Goal: Transaction & Acquisition: Subscribe to service/newsletter

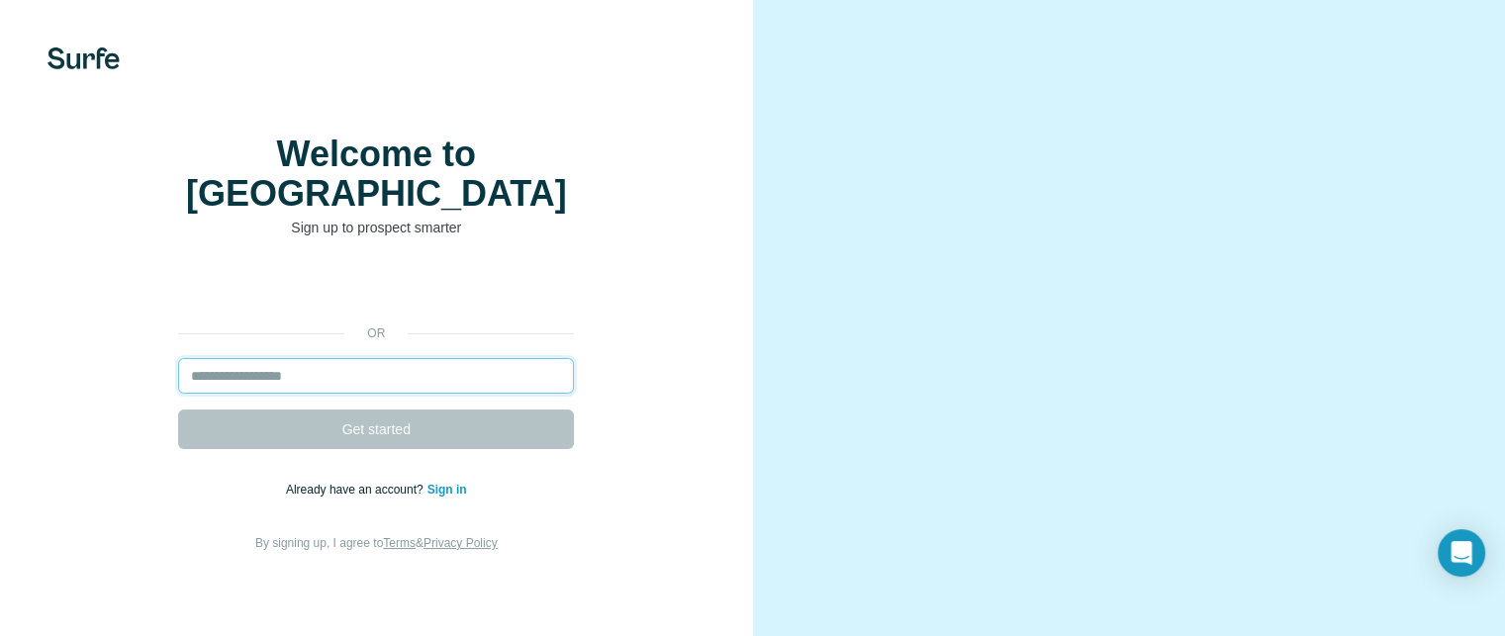
click at [364, 394] on input "email" at bounding box center [376, 376] width 396 height 36
type input "**********"
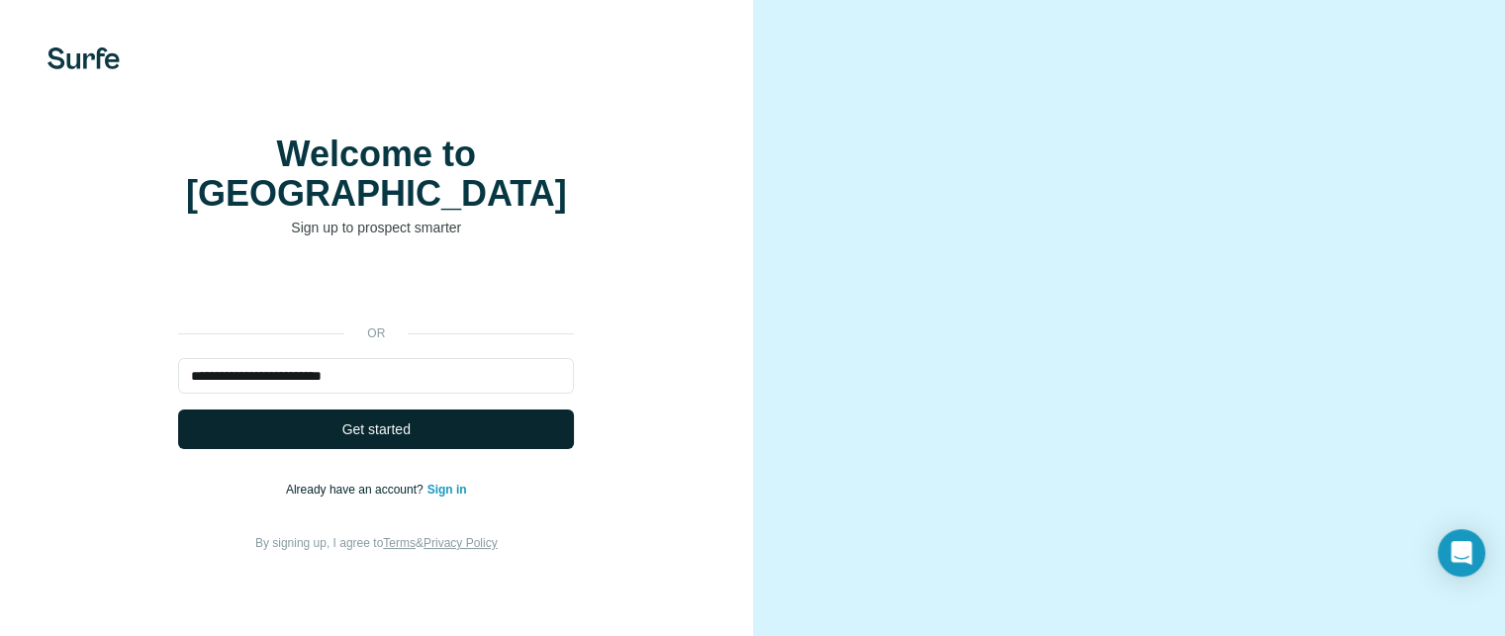
click at [355, 439] on span "Get started" at bounding box center [376, 429] width 68 height 20
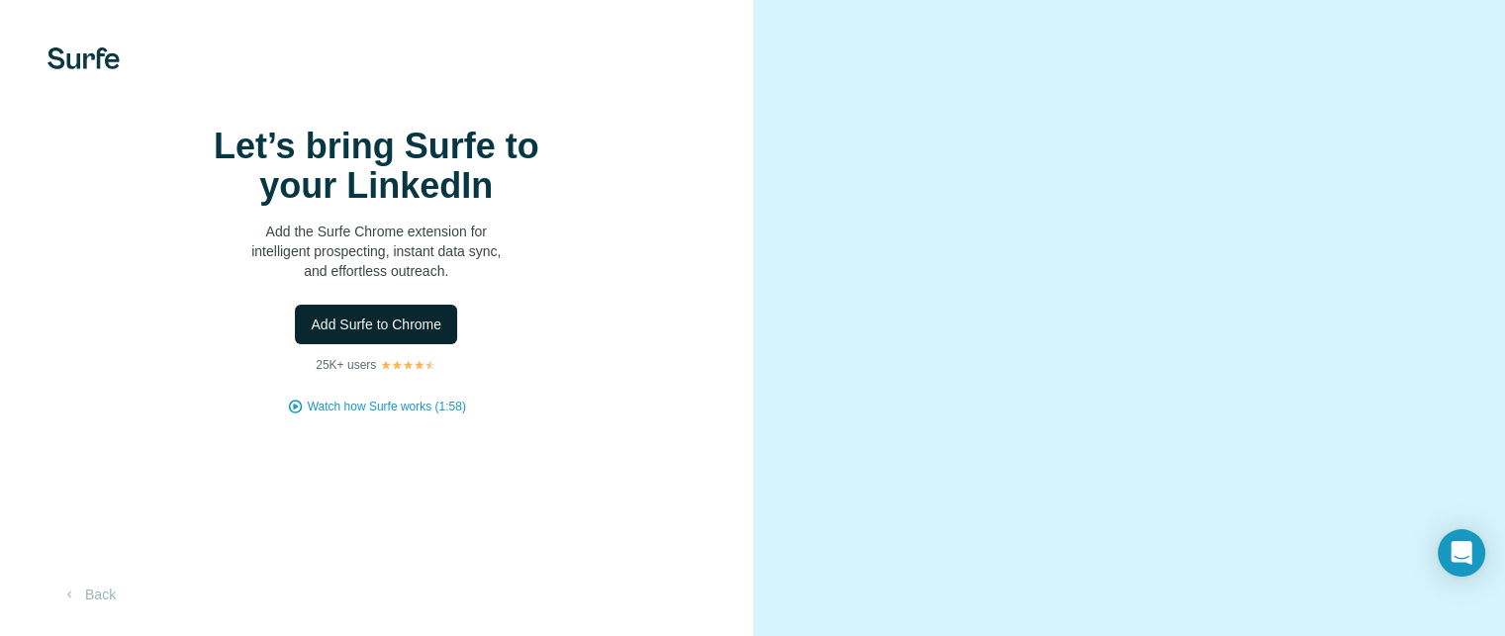
click at [380, 334] on span "Add Surfe to Chrome" at bounding box center [376, 325] width 131 height 20
